Goal: Browse casually: Explore the website without a specific task or goal

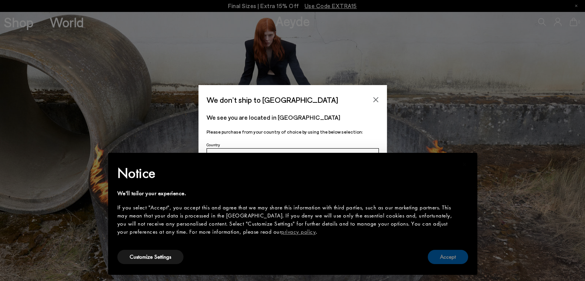
click at [444, 257] on button "Accept" at bounding box center [447, 256] width 40 height 14
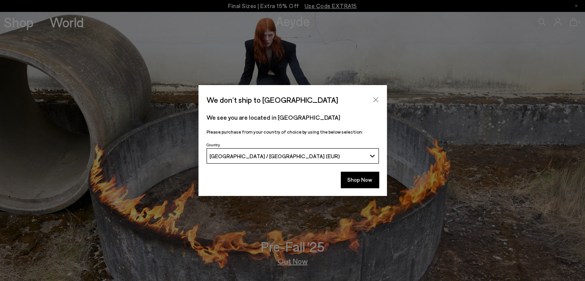
click at [371, 99] on button "Close" at bounding box center [376, 100] width 12 height 12
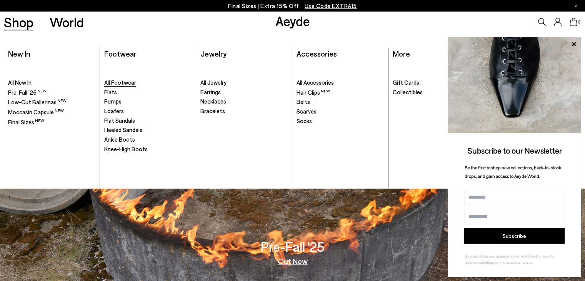
click at [114, 83] on span "All Footwear" at bounding box center [120, 82] width 32 height 7
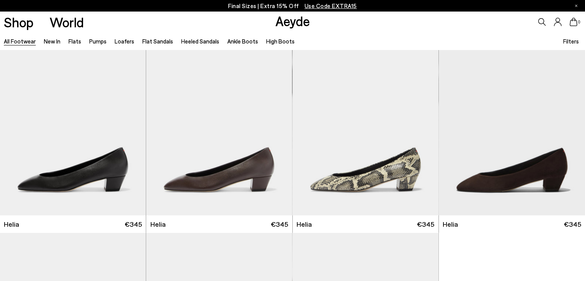
scroll to position [1614, 0]
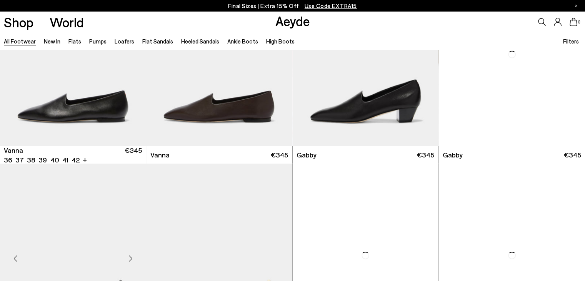
scroll to position [1653, 0]
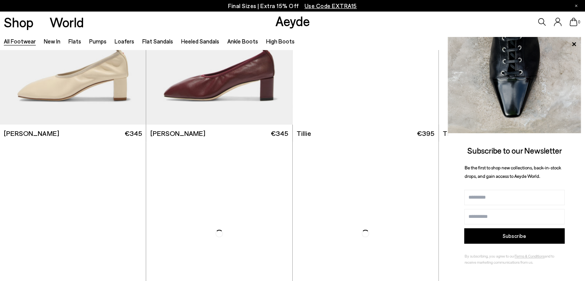
scroll to position [1999, 0]
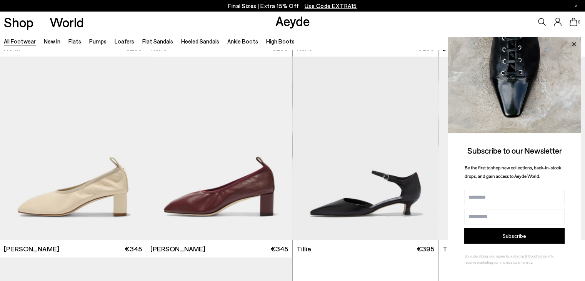
click at [573, 45] on icon at bounding box center [574, 44] width 4 height 4
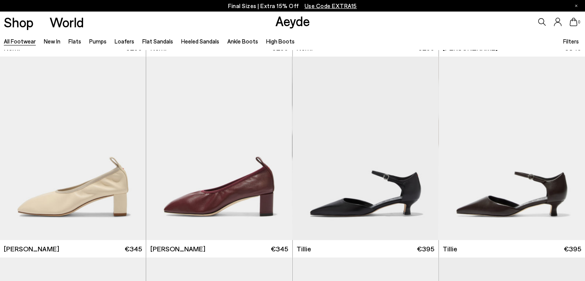
scroll to position [2537, 0]
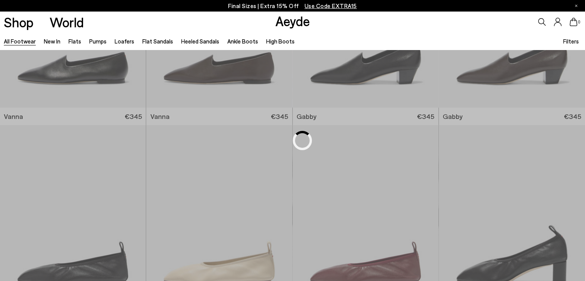
scroll to position [1228, 0]
